Goal: Transaction & Acquisition: Purchase product/service

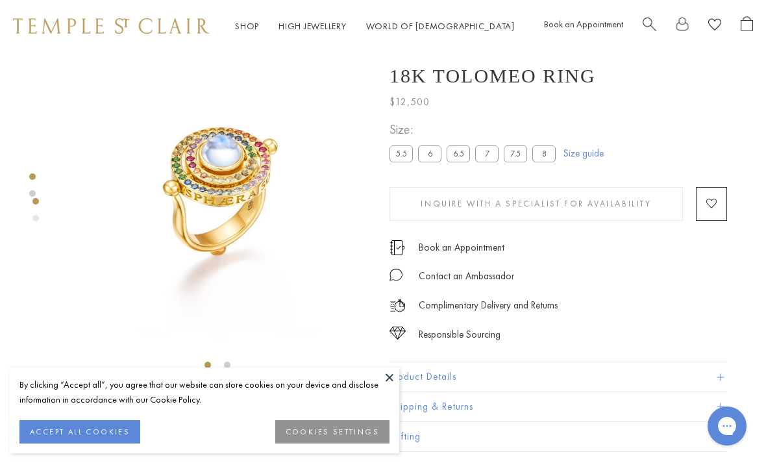
click at [643, 27] on span "Search" at bounding box center [649, 23] width 14 height 14
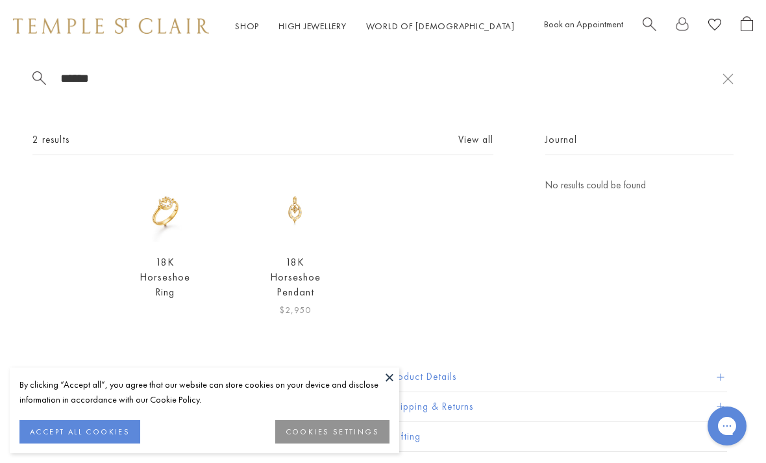
type input "******"
click at [289, 285] on link "18K Horseshoe Pendant" at bounding box center [295, 276] width 51 height 43
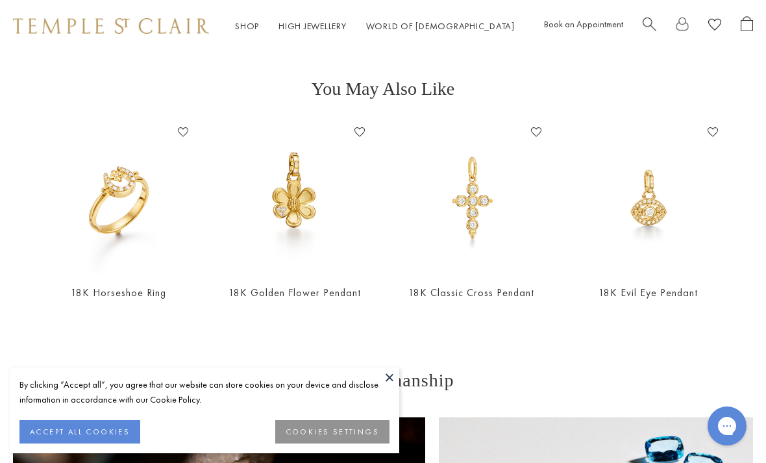
scroll to position [652, 0]
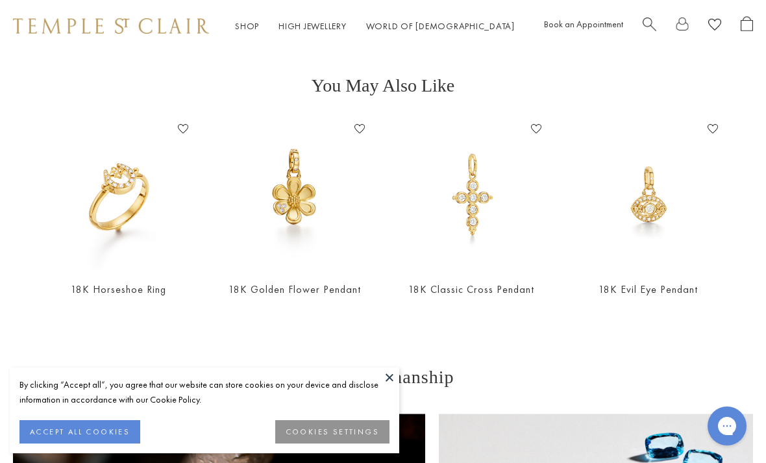
click at [389, 387] on button at bounding box center [389, 376] width 19 height 19
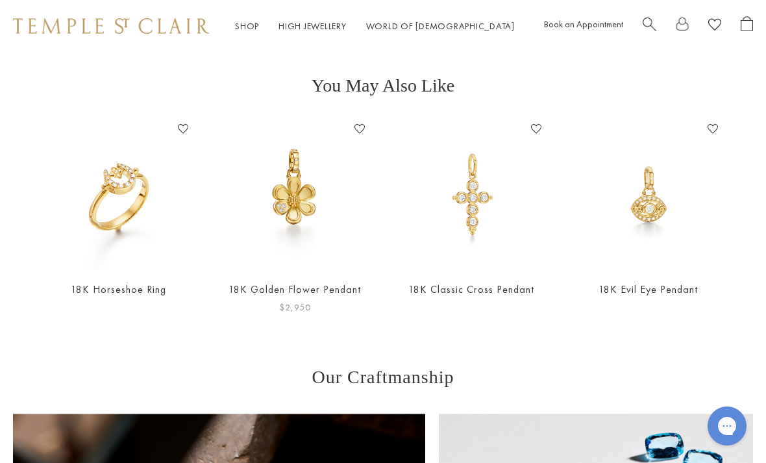
click at [281, 189] on img at bounding box center [294, 194] width 151 height 151
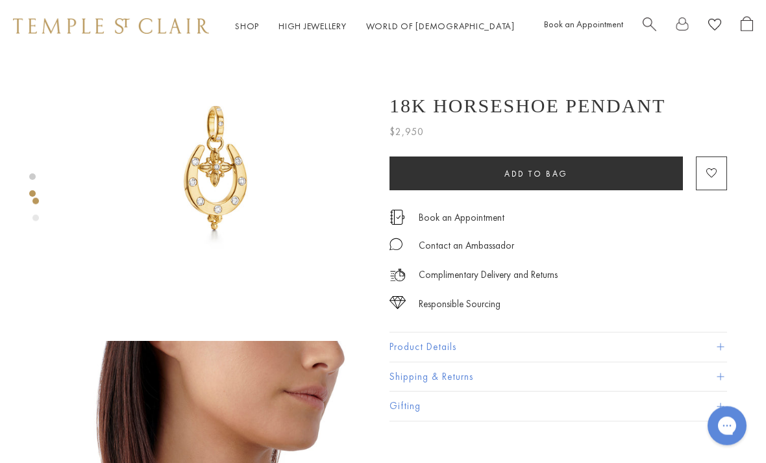
scroll to position [0, 0]
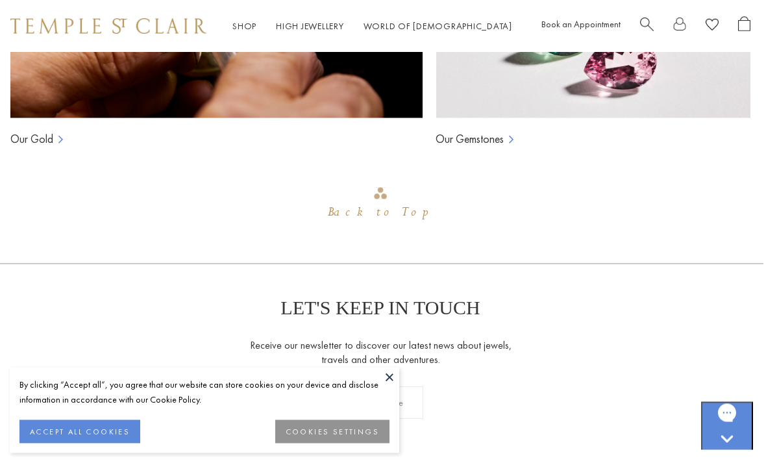
scroll to position [1207, 3]
click at [380, 387] on button at bounding box center [389, 376] width 19 height 19
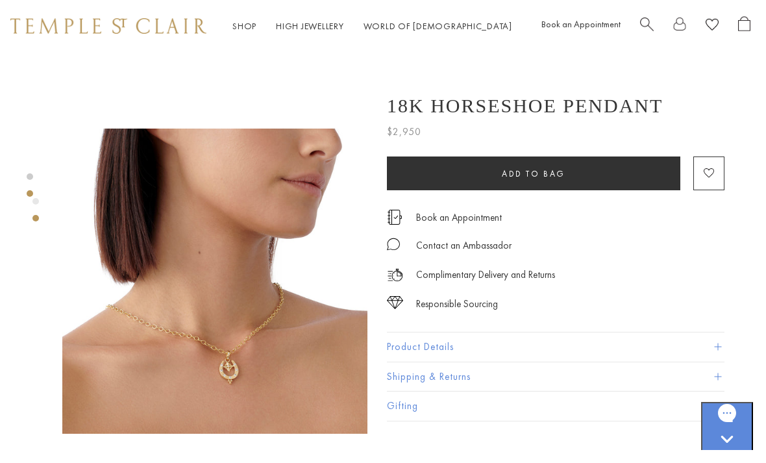
scroll to position [245, 3]
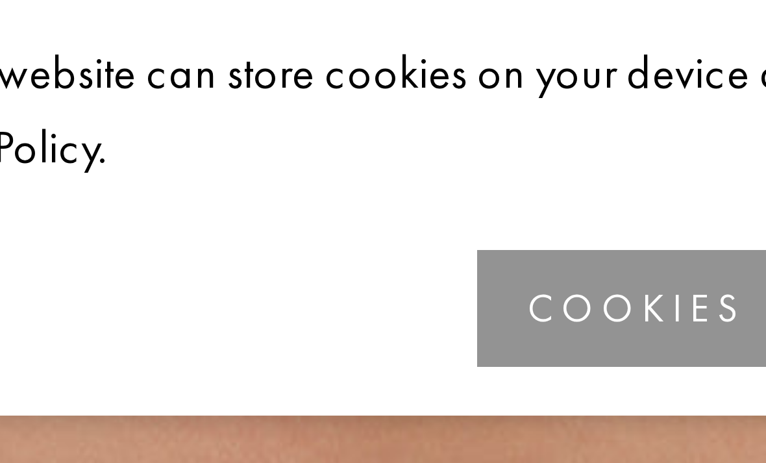
scroll to position [206, 0]
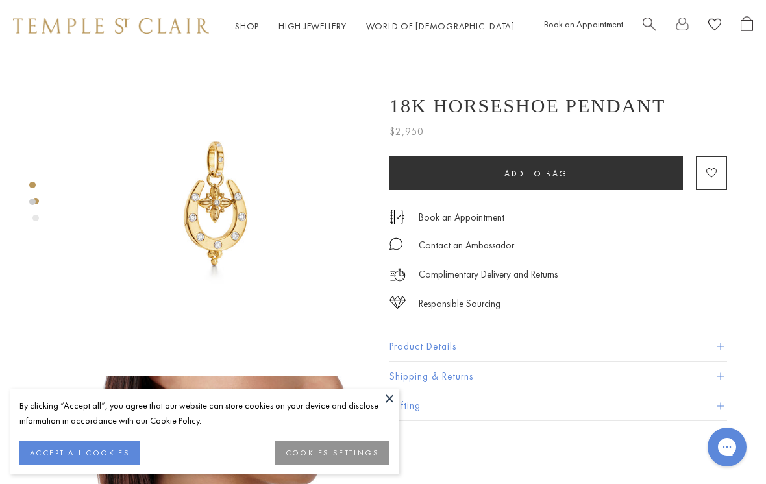
click at [649, 30] on link "Search" at bounding box center [649, 26] width 14 height 20
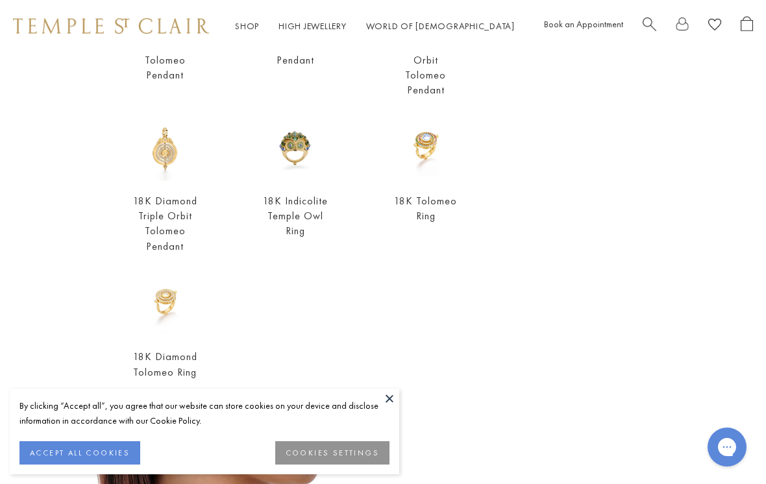
scroll to position [221, 0]
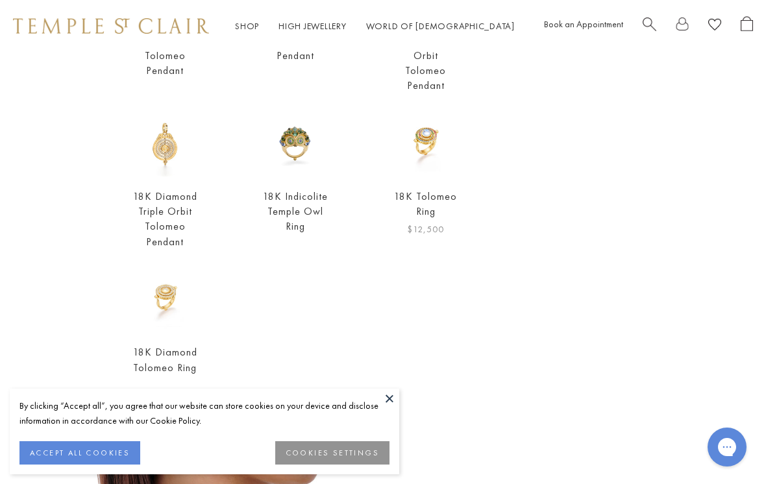
type input "**********"
click at [427, 144] on img at bounding box center [426, 145] width 66 height 66
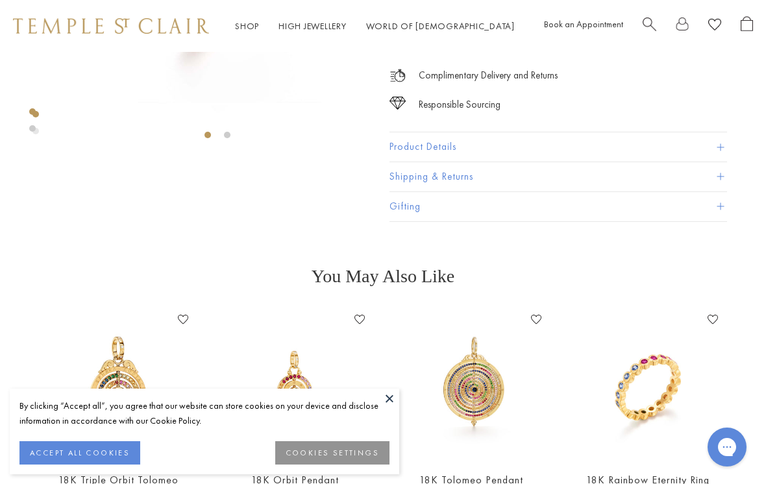
scroll to position [235, 0]
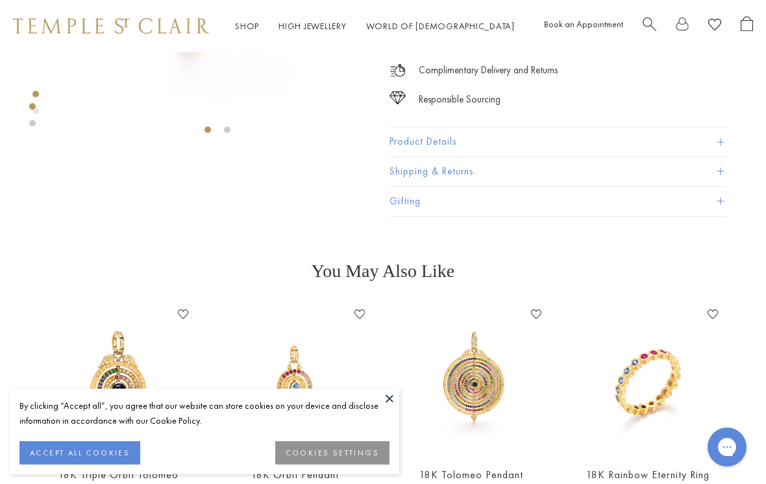
click at [720, 143] on span at bounding box center [719, 141] width 7 height 7
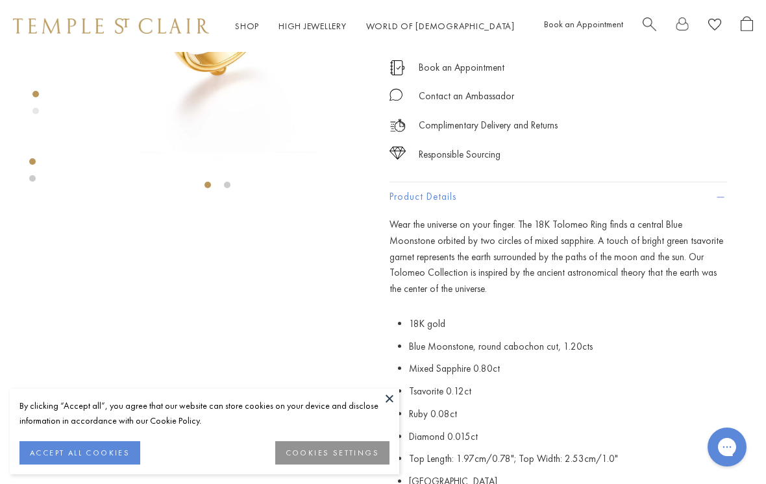
scroll to position [0, 0]
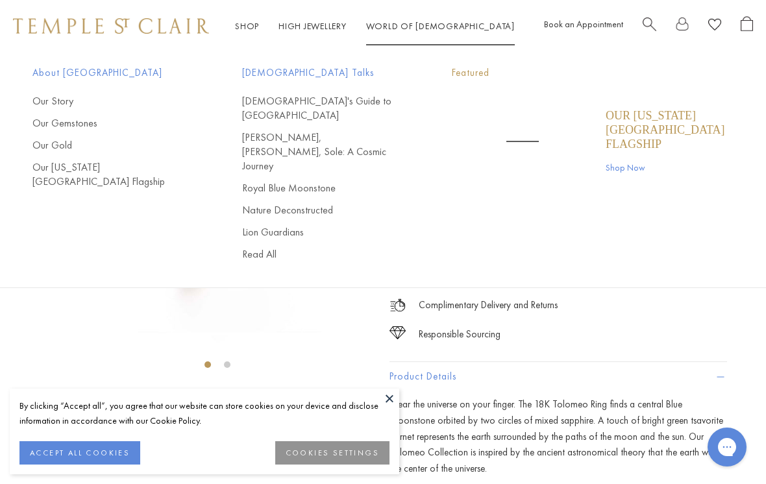
click at [398, 24] on link "World of Temple World of Temple" at bounding box center [440, 26] width 149 height 12
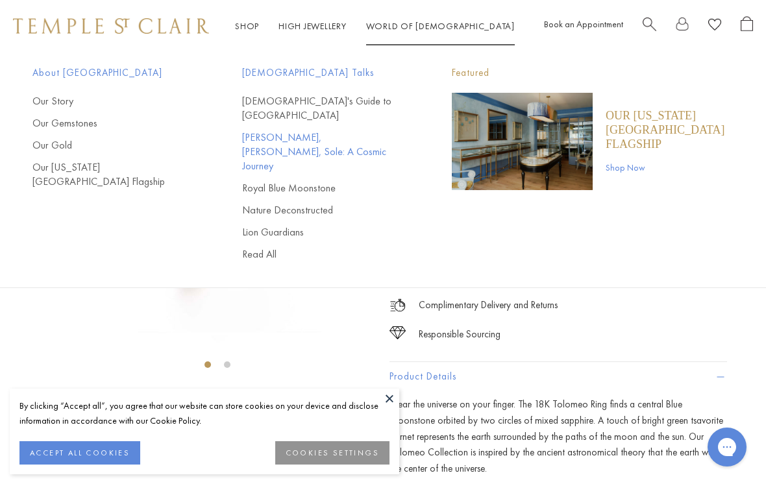
click at [365, 130] on link "[PERSON_NAME], [PERSON_NAME], Sole: A Cosmic Journey" at bounding box center [321, 151] width 158 height 43
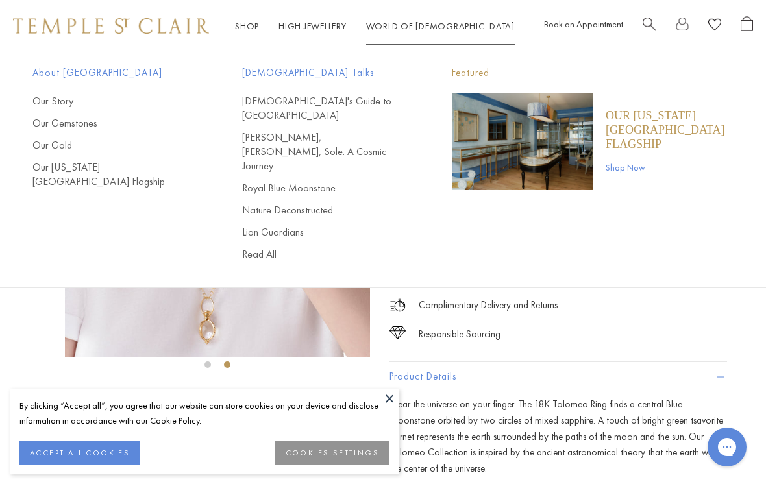
click at [306, 296] on img at bounding box center [217, 204] width 305 height 305
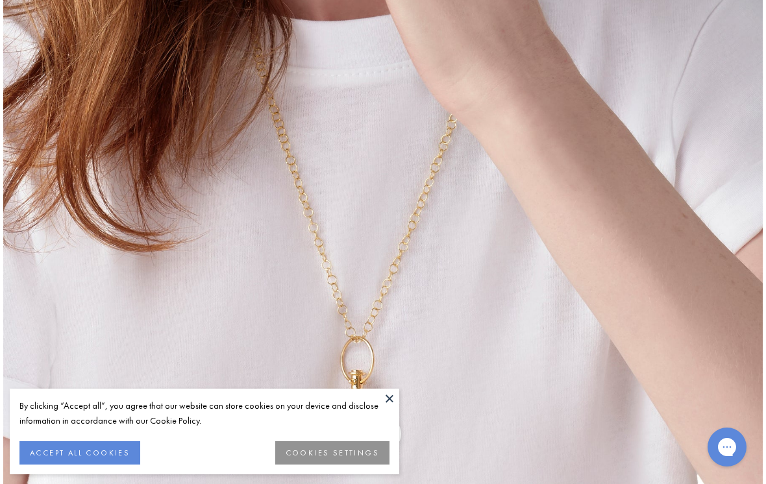
click at [392, 394] on button at bounding box center [389, 398] width 19 height 19
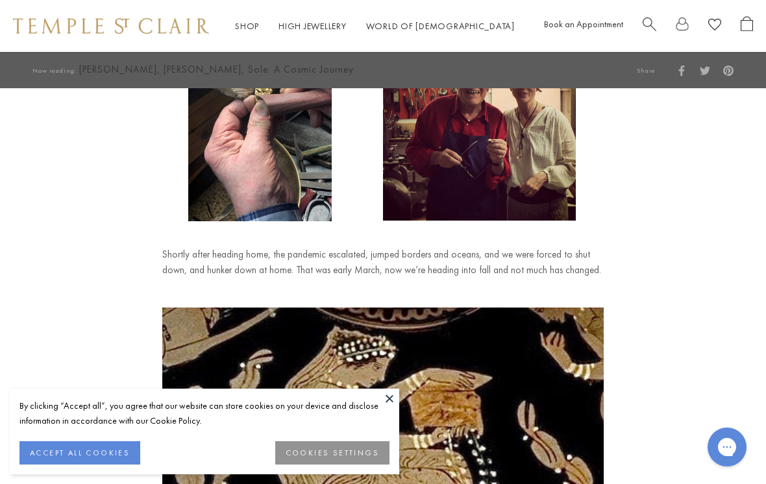
scroll to position [572, 0]
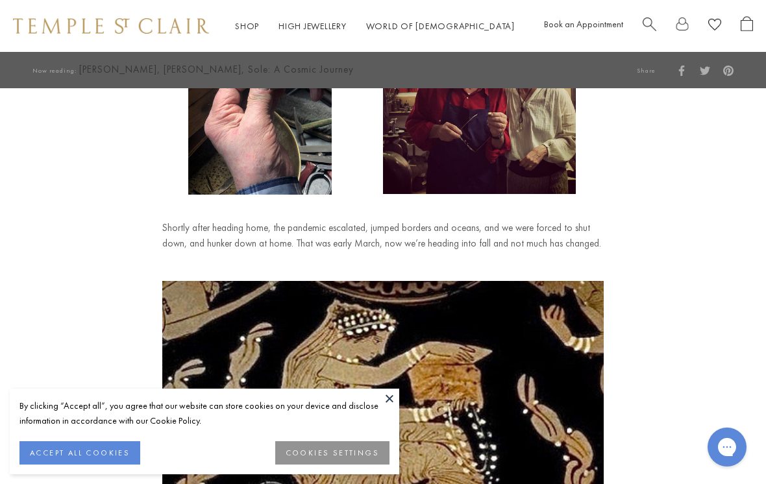
click at [390, 408] on button at bounding box center [389, 398] width 19 height 19
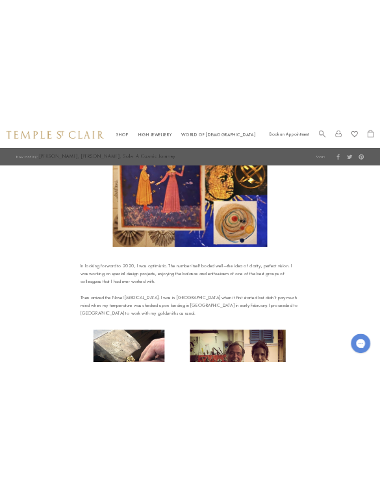
scroll to position [0, 0]
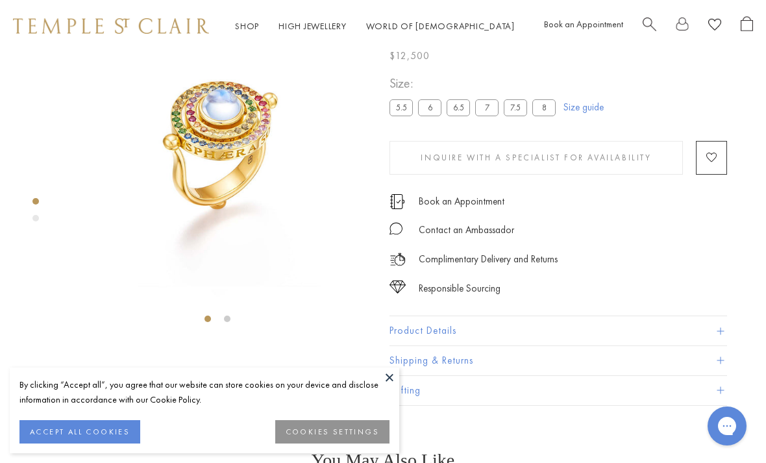
scroll to position [52, 0]
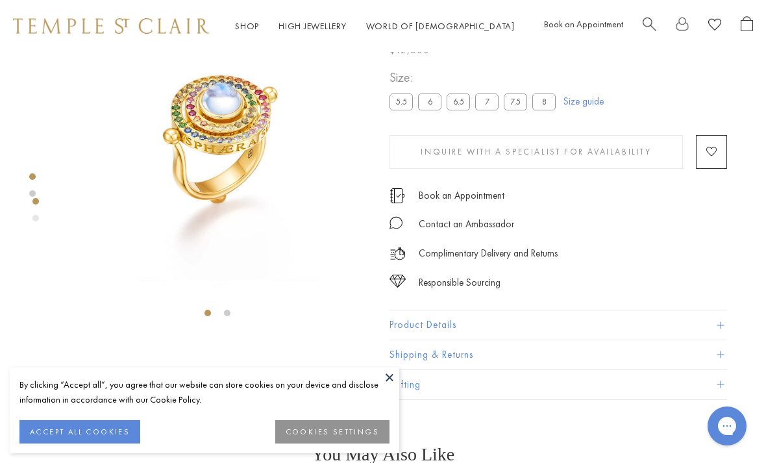
click at [394, 381] on button at bounding box center [389, 376] width 19 height 19
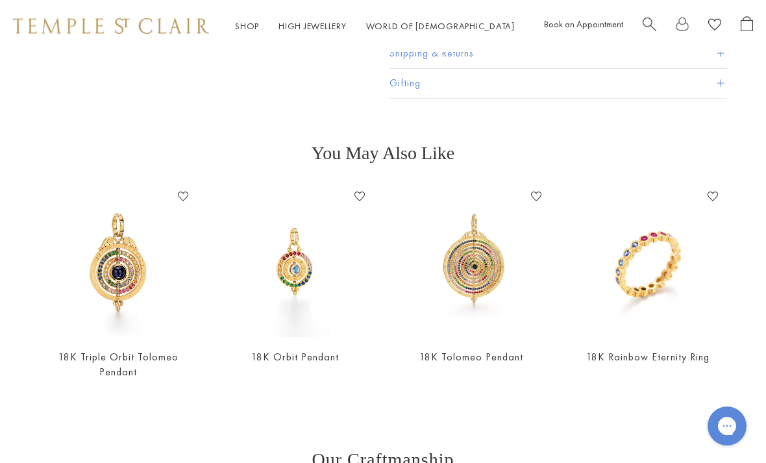
scroll to position [354, 0]
click at [291, 263] on img at bounding box center [294, 260] width 151 height 151
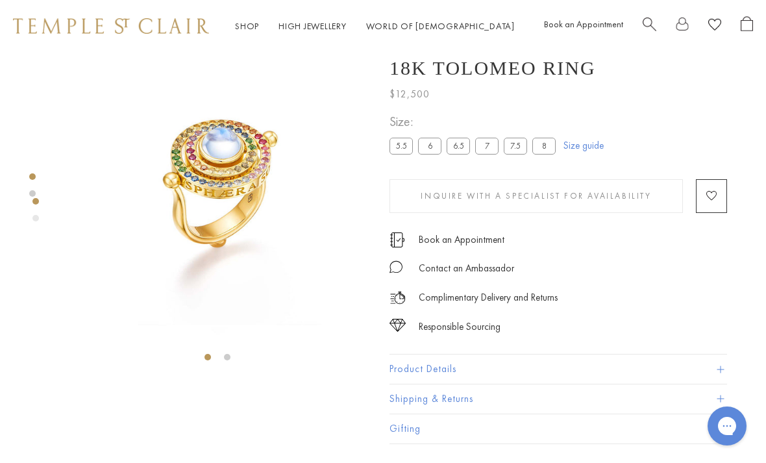
scroll to position [0, 0]
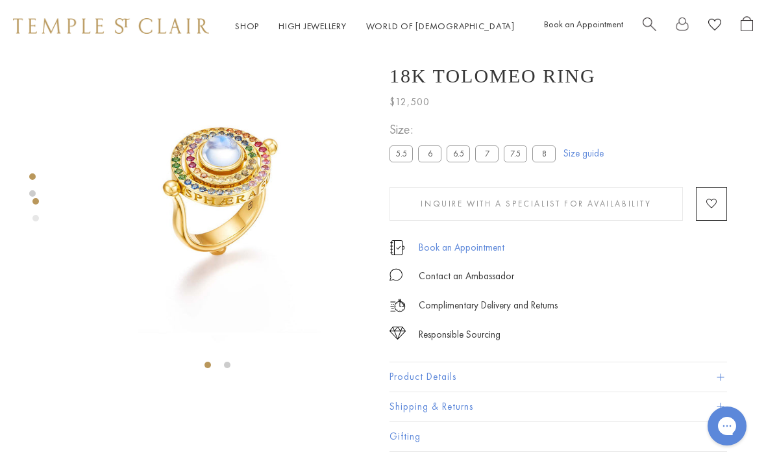
click at [486, 251] on link "Book an Appointment" at bounding box center [461, 247] width 86 height 14
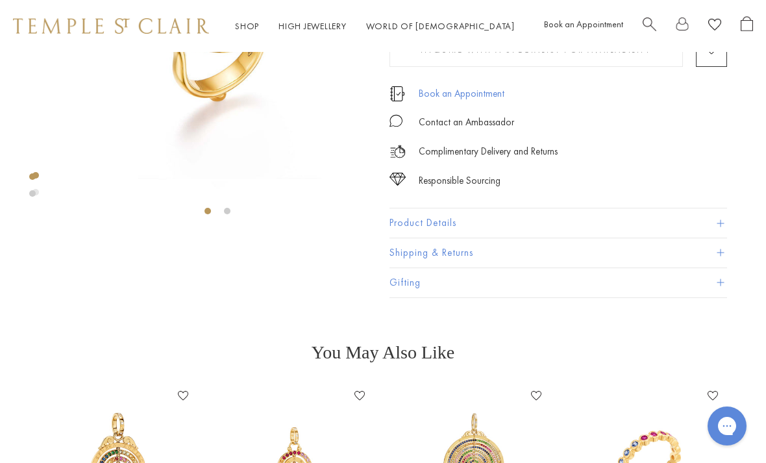
scroll to position [153, 0]
click at [723, 287] on button "Gifting" at bounding box center [557, 283] width 337 height 29
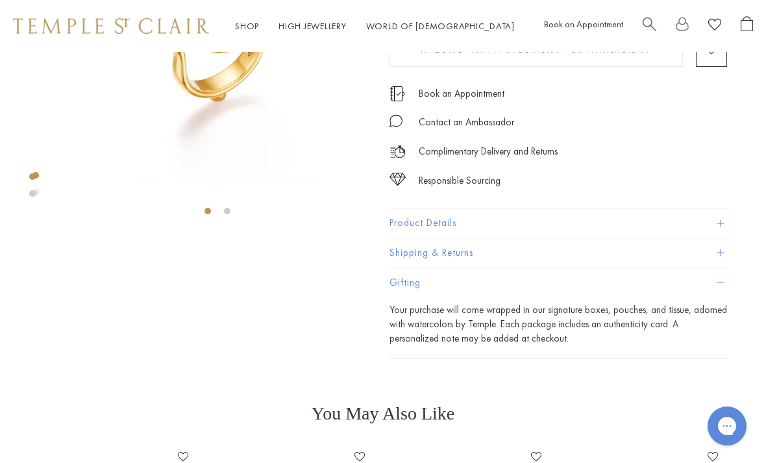
click at [715, 227] on button "Product Details" at bounding box center [557, 222] width 337 height 29
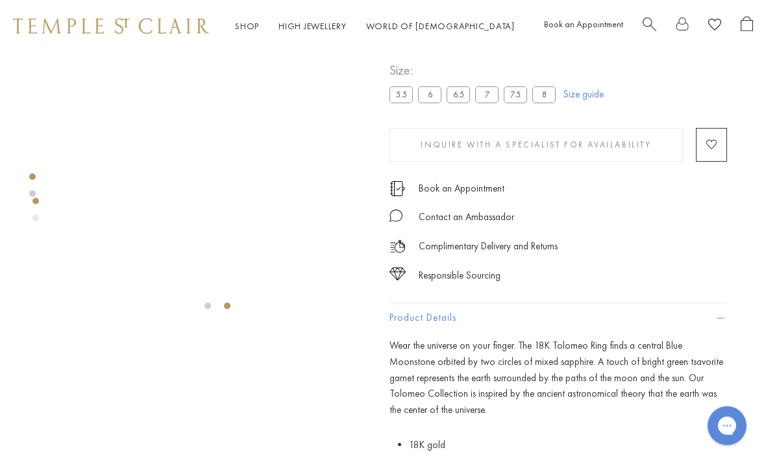
scroll to position [0, 0]
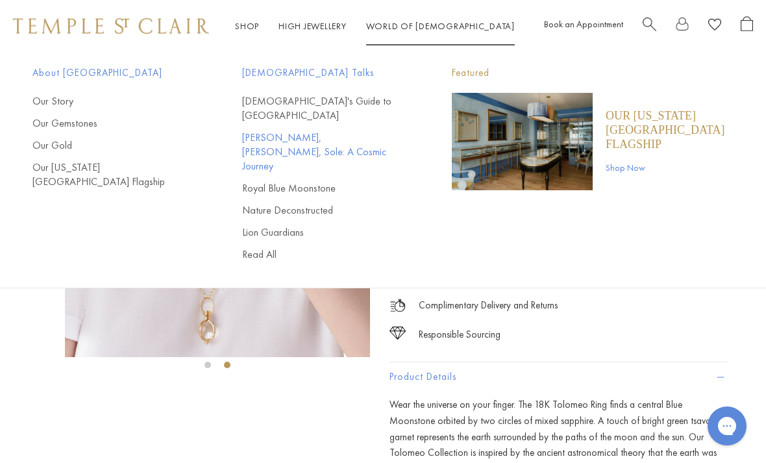
click at [372, 130] on link "[PERSON_NAME], [PERSON_NAME], Sole: A Cosmic Journey" at bounding box center [321, 151] width 158 height 43
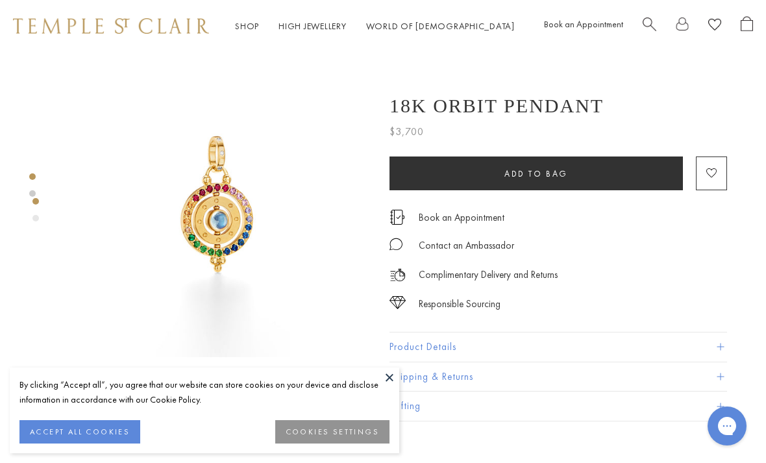
click at [387, 373] on button at bounding box center [389, 376] width 19 height 19
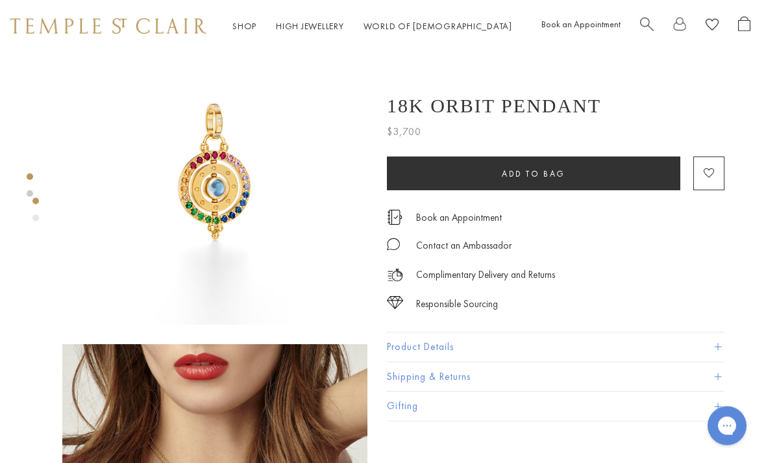
scroll to position [0, 3]
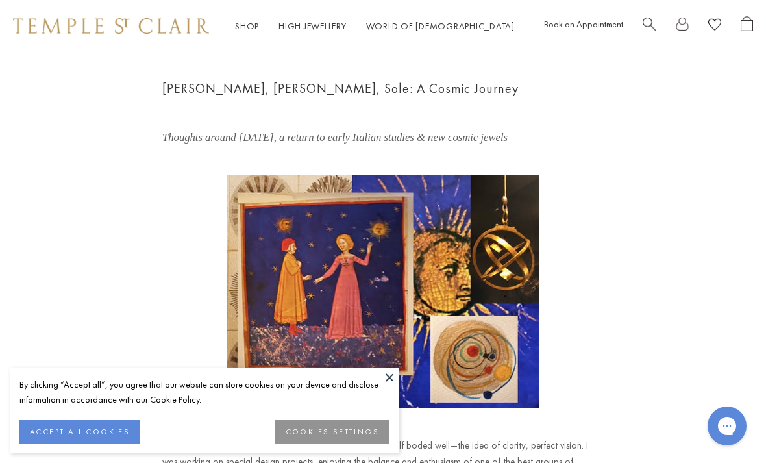
click at [387, 381] on button at bounding box center [389, 376] width 19 height 19
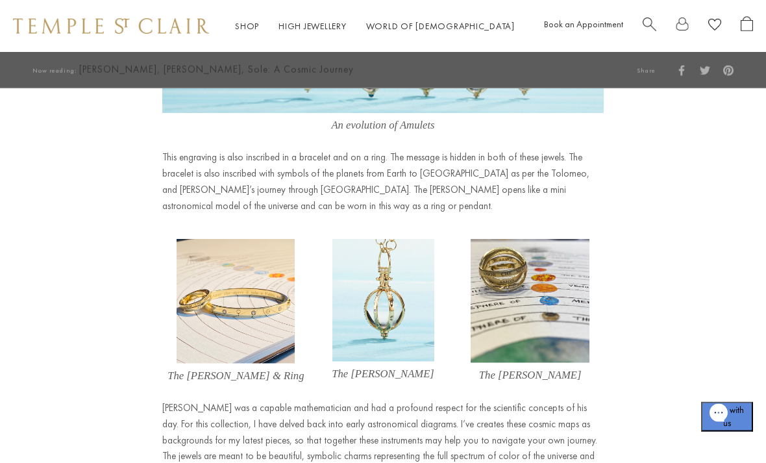
scroll to position [6865, 0]
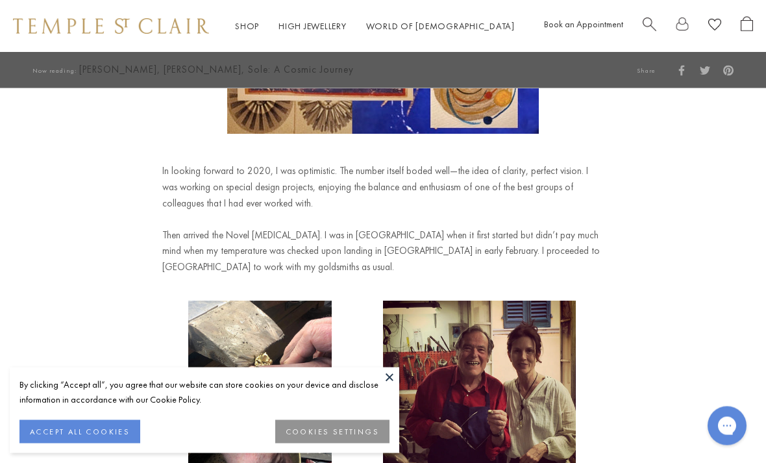
click at [393, 387] on button at bounding box center [389, 376] width 19 height 19
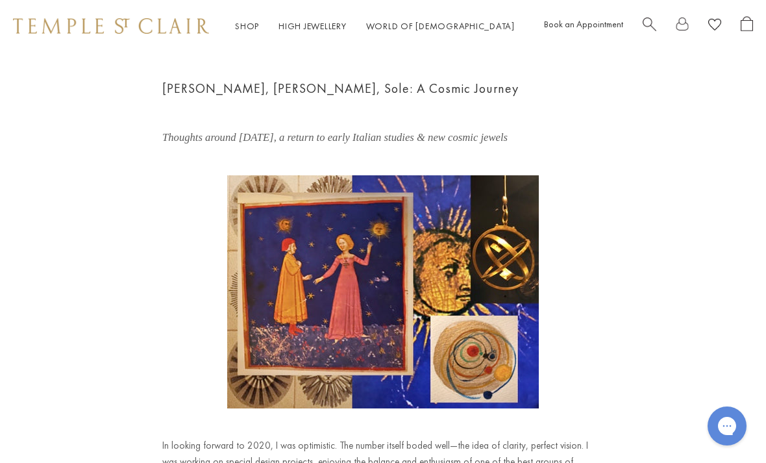
click at [646, 23] on span "Search" at bounding box center [649, 23] width 14 height 14
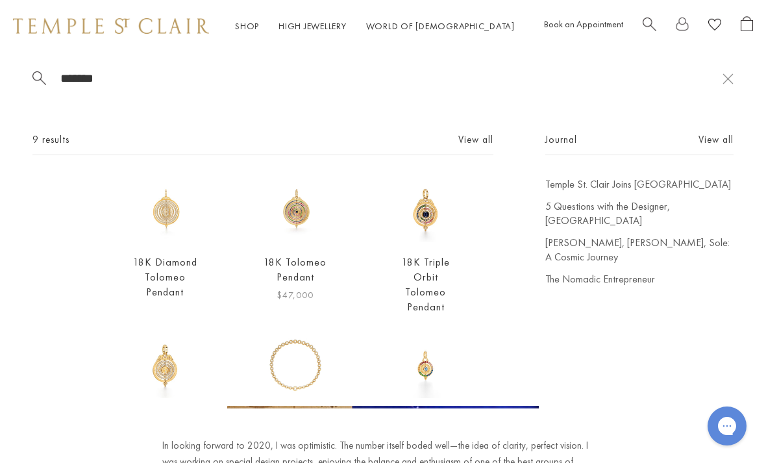
type input "*******"
click at [298, 204] on img at bounding box center [296, 210] width 66 height 66
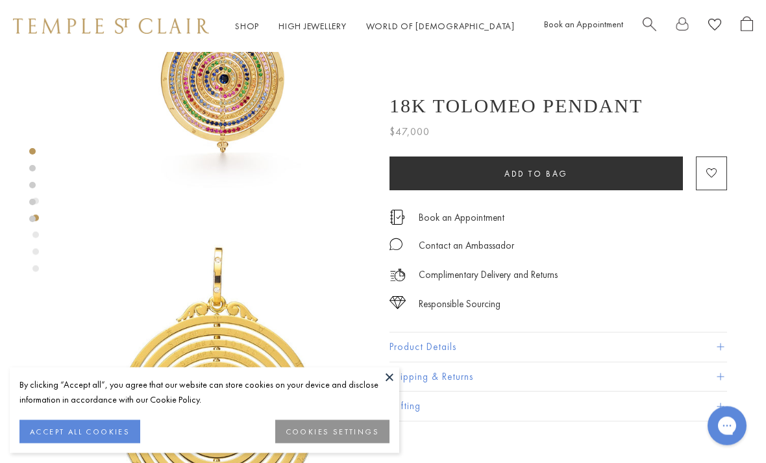
scroll to position [207, 0]
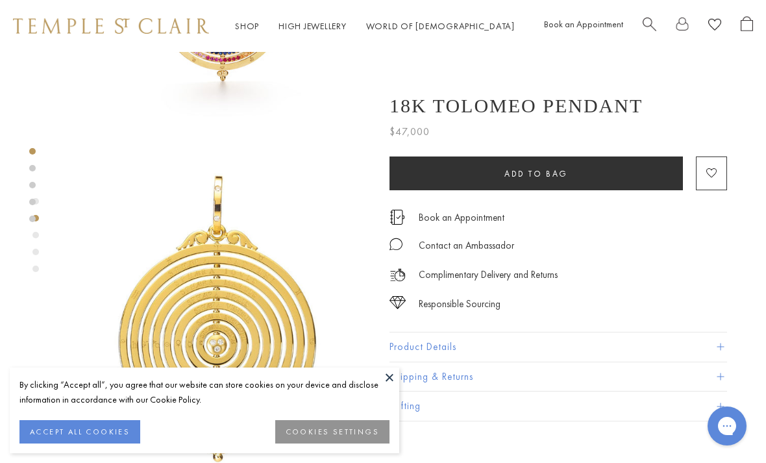
click at [723, 355] on button "Product Details" at bounding box center [557, 346] width 337 height 29
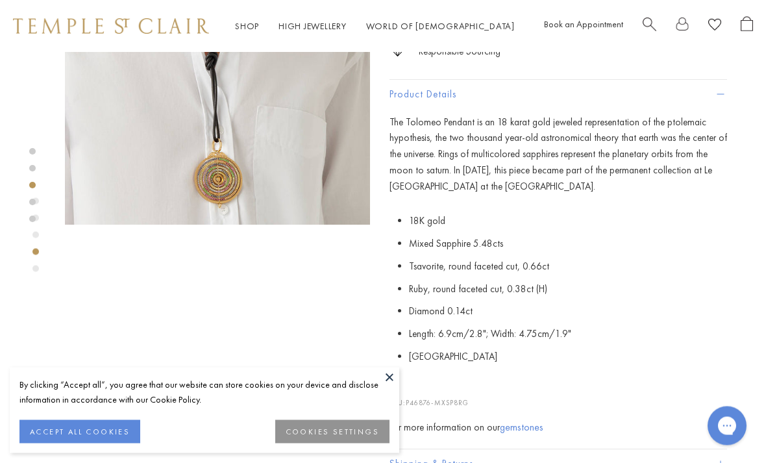
scroll to position [786, 0]
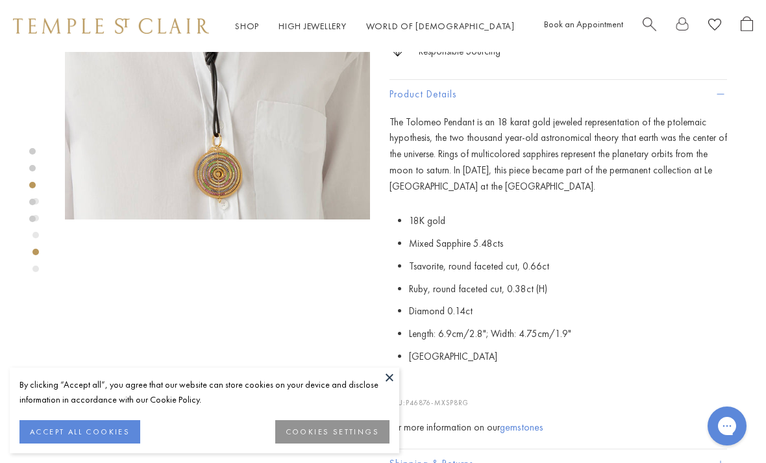
click at [396, 387] on button at bounding box center [389, 376] width 19 height 19
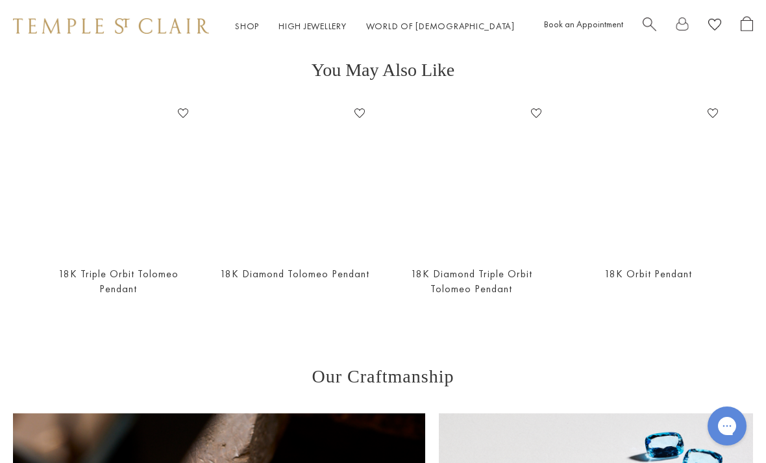
scroll to position [1642, 0]
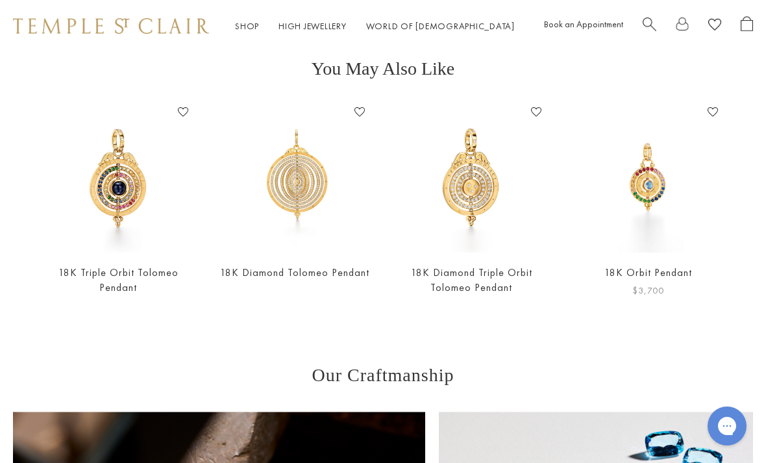
click at [639, 180] on img at bounding box center [647, 177] width 151 height 151
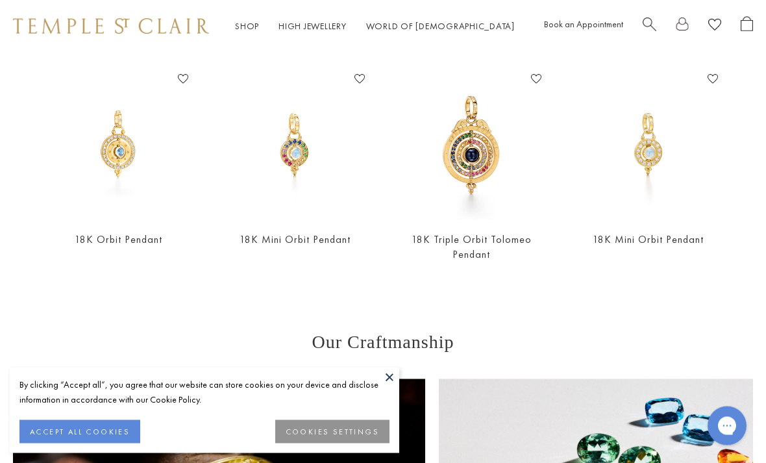
scroll to position [704, 0]
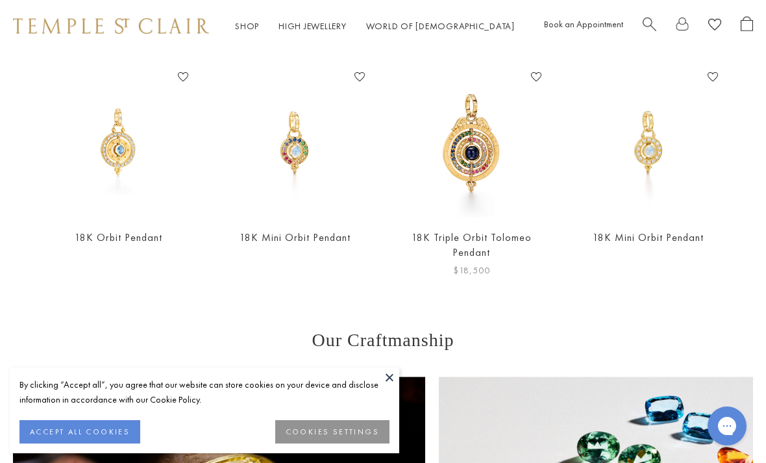
click at [461, 164] on img at bounding box center [471, 142] width 151 height 151
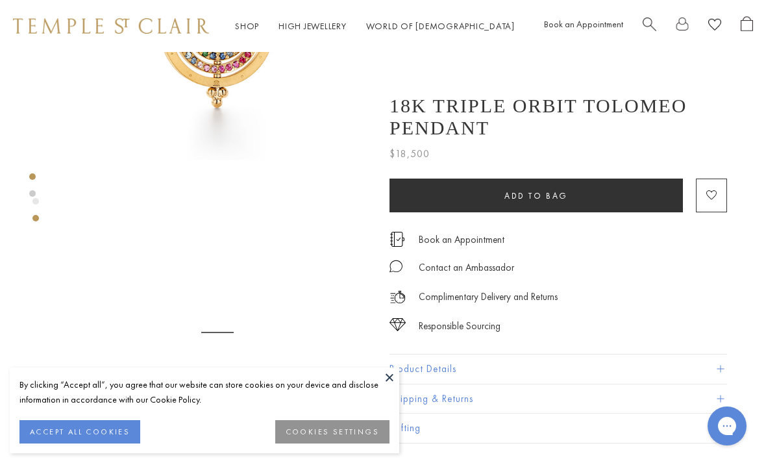
scroll to position [197, 0]
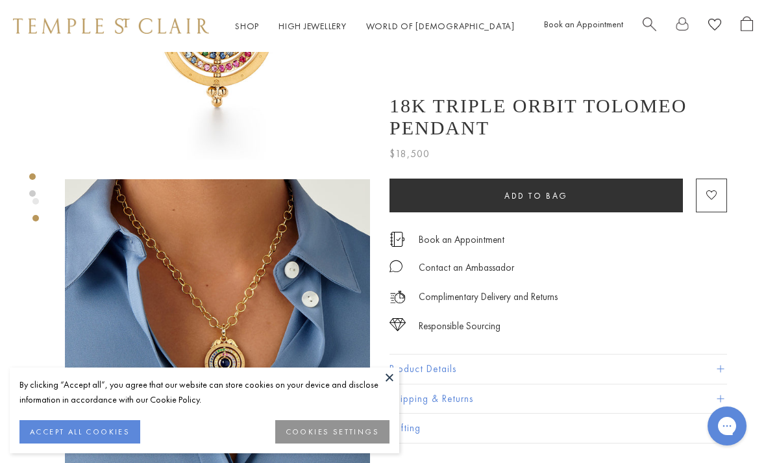
click at [394, 387] on button at bounding box center [389, 376] width 19 height 19
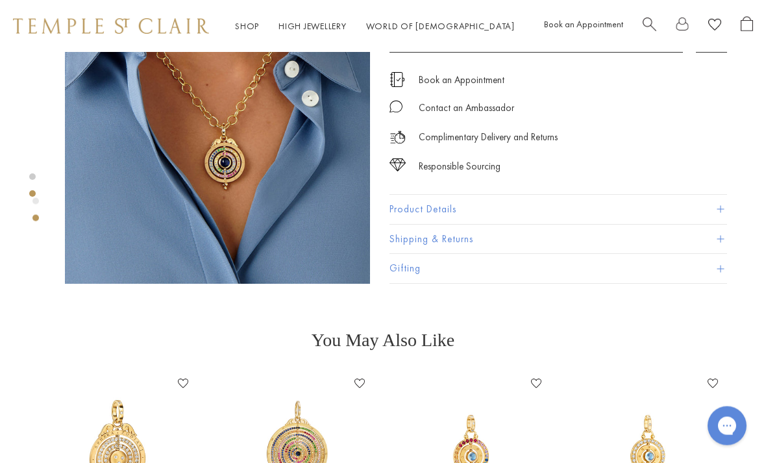
scroll to position [398, 0]
click at [721, 214] on button "Product Details" at bounding box center [557, 209] width 337 height 29
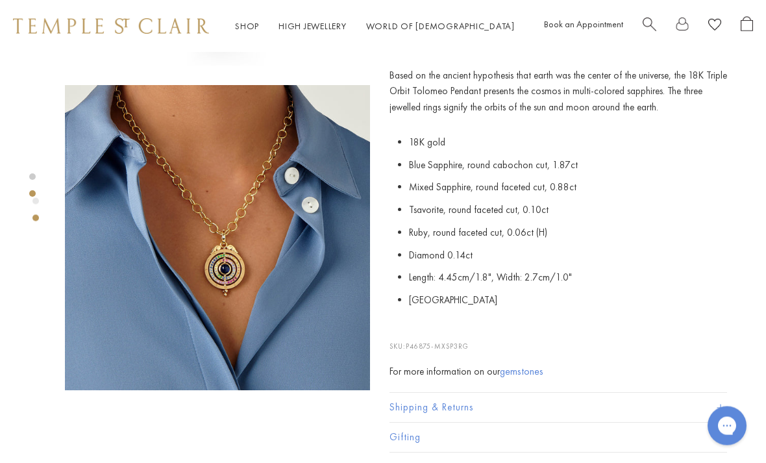
scroll to position [274, 0]
